Goal: Navigation & Orientation: Go to known website

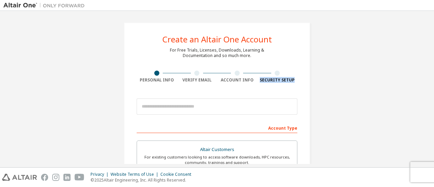
drag, startPoint x: 426, startPoint y: 67, endPoint x: 428, endPoint y: 78, distance: 10.7
click at [428, 78] on div "Create an Altair One Account For Free Trials, Licenses, Downloads, Learning & D…" at bounding box center [216, 88] width 427 height 149
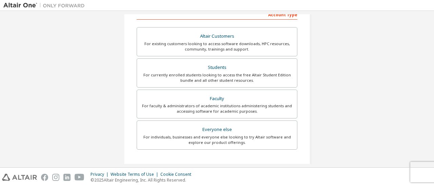
scroll to position [114, 0]
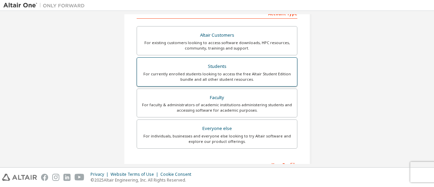
click at [260, 72] on div "For currently enrolled students looking to access the free Altair Student Editi…" at bounding box center [217, 76] width 152 height 11
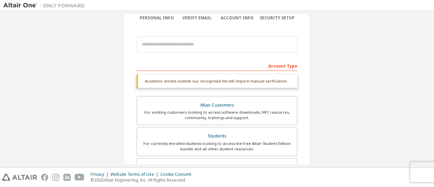
scroll to position [53, 0]
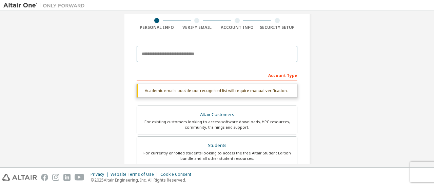
click at [200, 55] on input "email" at bounding box center [217, 54] width 161 height 16
type input "**********"
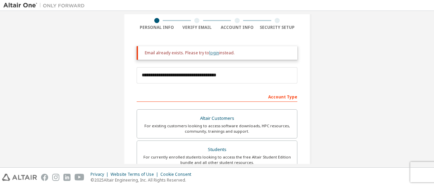
click at [213, 52] on link "login" at bounding box center [214, 53] width 10 height 6
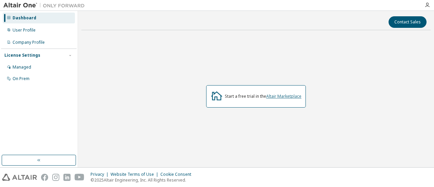
click at [277, 98] on link "Altair Marketplace" at bounding box center [283, 96] width 35 height 6
